Goal: Find specific page/section: Find specific page/section

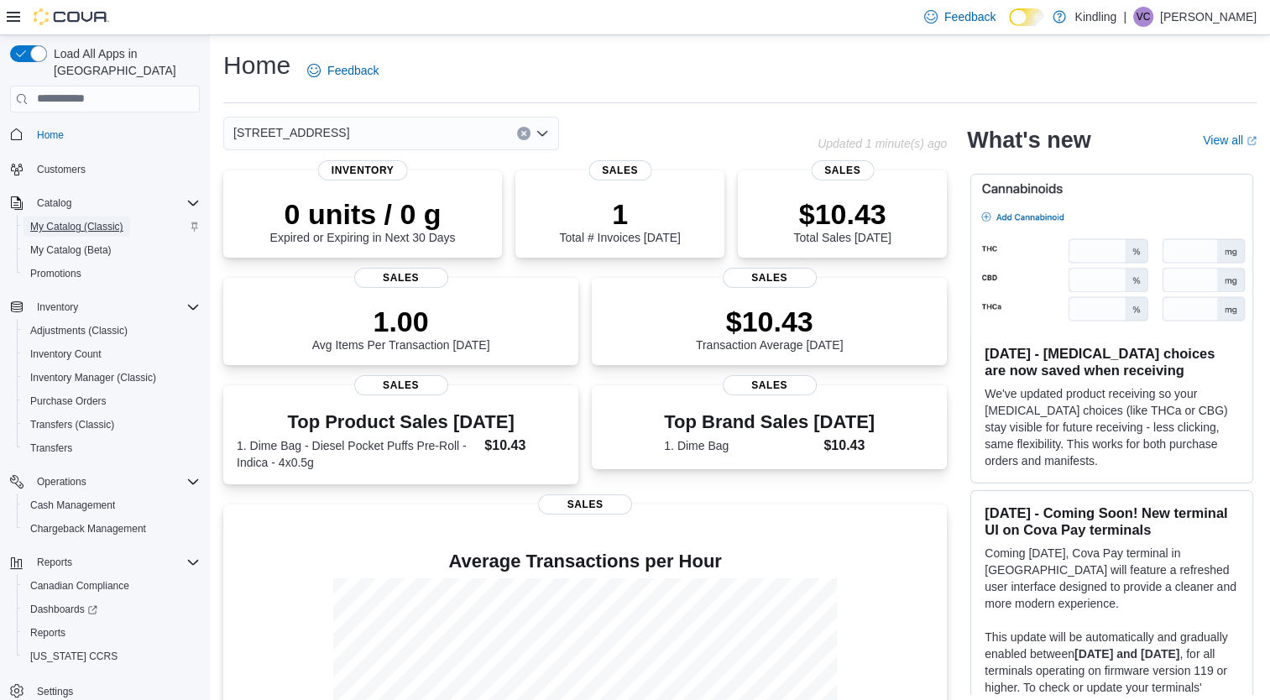
click at [63, 220] on span "My Catalog (Classic)" at bounding box center [76, 226] width 93 height 13
